Goal: Information Seeking & Learning: Find specific page/section

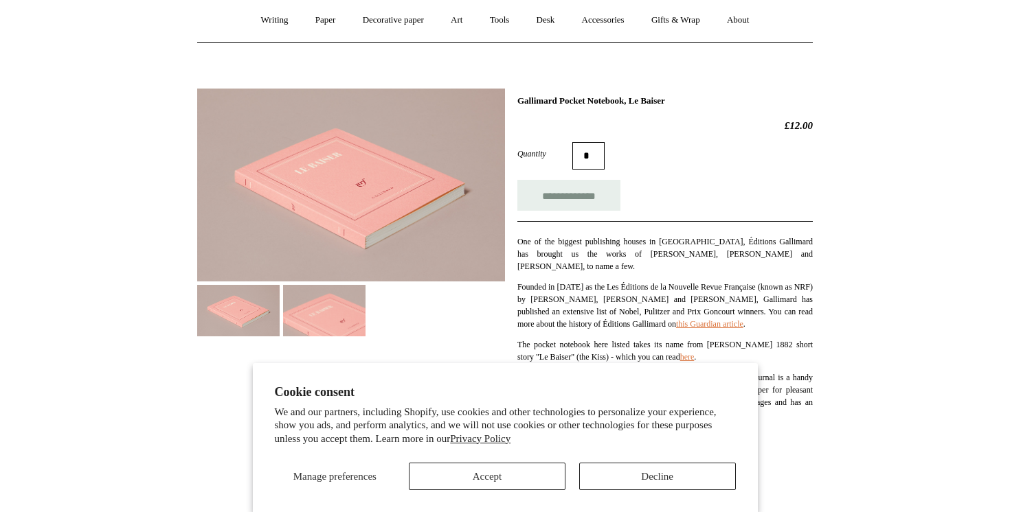
scroll to position [126, 0]
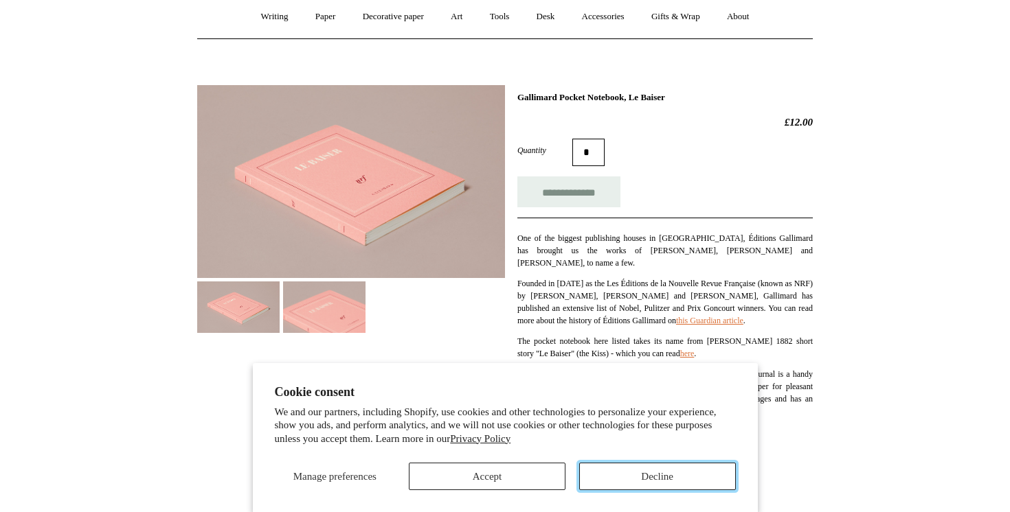
click at [666, 482] on button "Decline" at bounding box center [657, 476] width 157 height 27
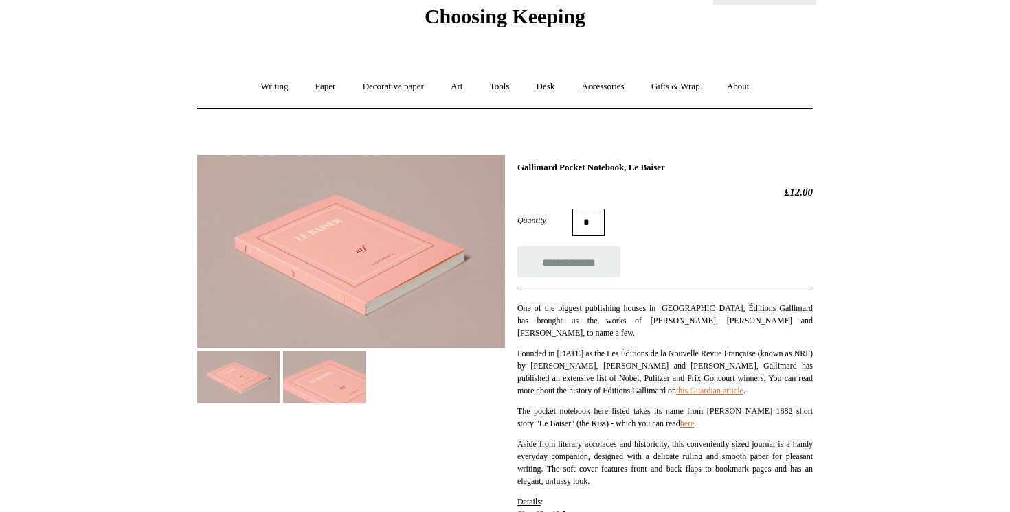
scroll to position [0, 0]
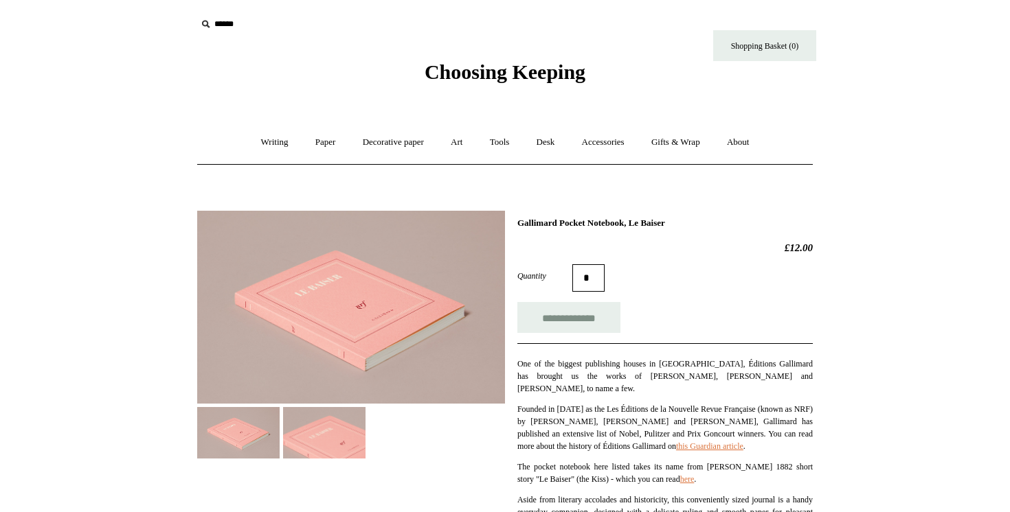
click at [212, 23] on icon at bounding box center [205, 23] width 15 height 15
click at [236, 29] on input "text" at bounding box center [280, 24] width 169 height 25
type input "*********"
click at [346, 12] on input "*" at bounding box center [353, 24] width 14 height 24
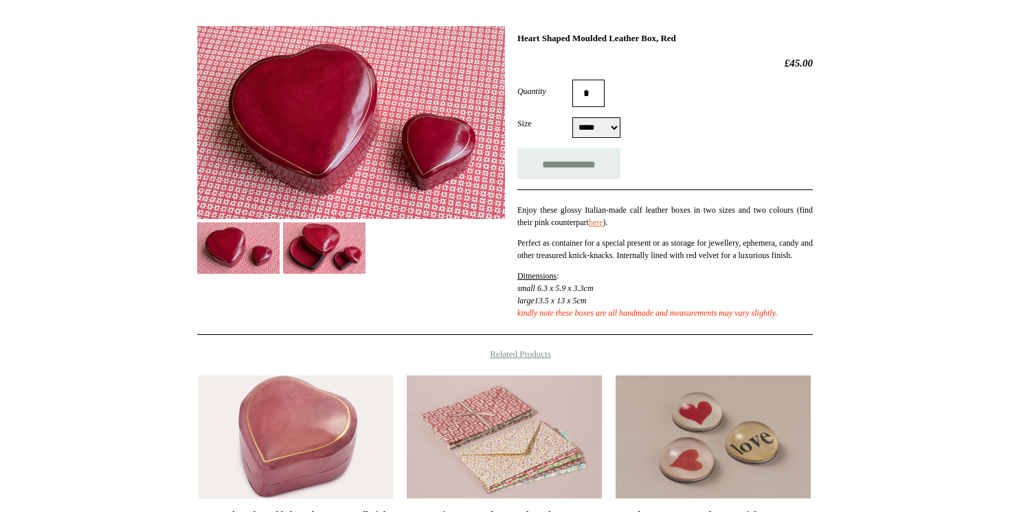
scroll to position [228, 0]
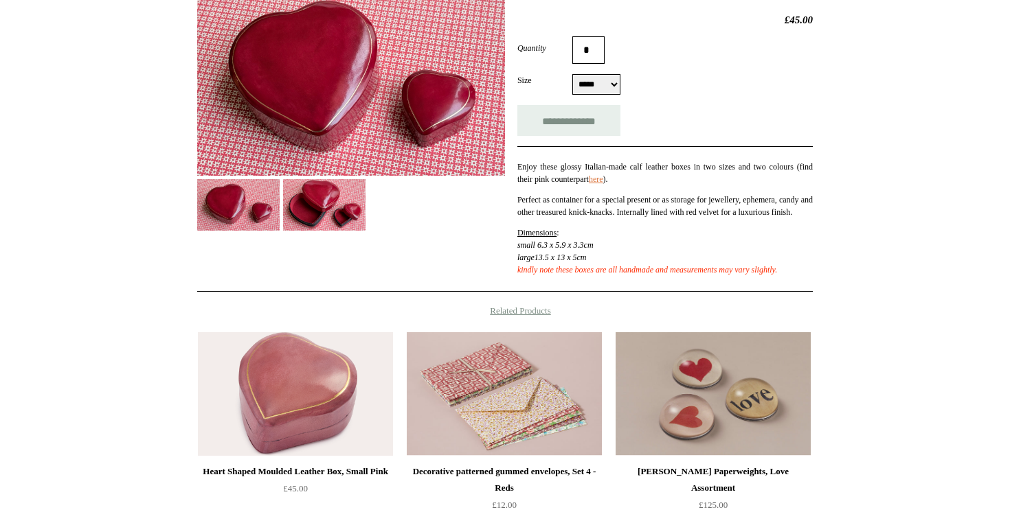
click at [334, 209] on img at bounding box center [324, 205] width 82 height 52
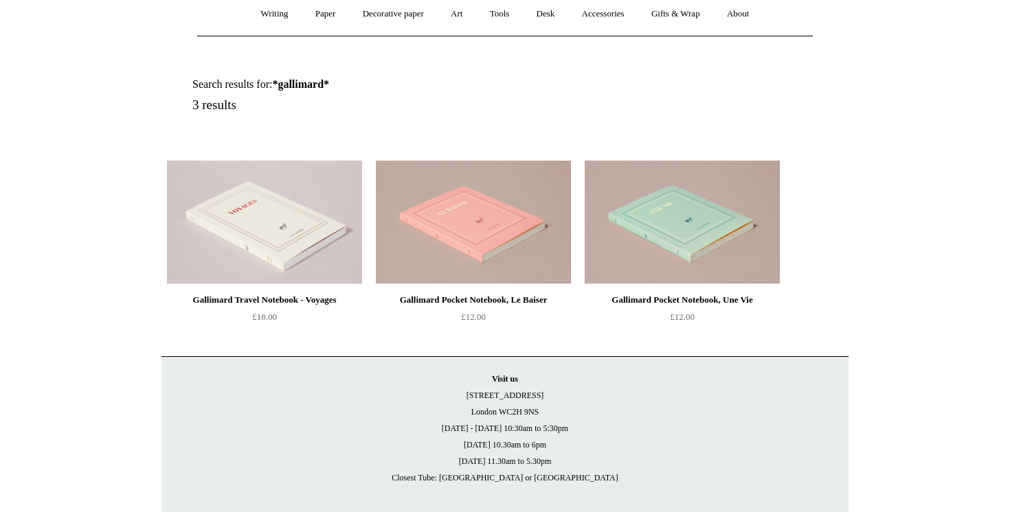
scroll to position [188, 0]
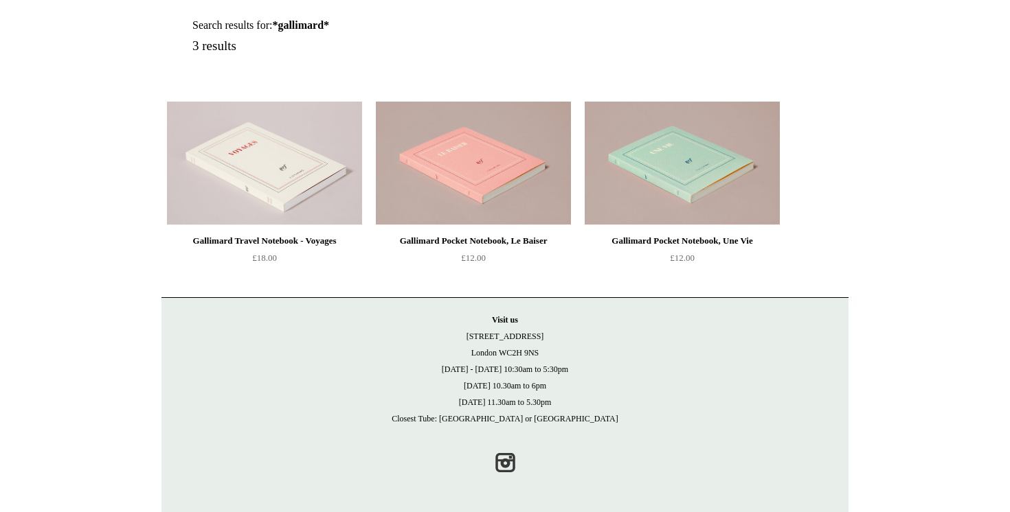
click at [486, 237] on div "Gallimard Pocket Notebook, Le Baiser" at bounding box center [473, 241] width 188 height 16
